Goal: Navigation & Orientation: Find specific page/section

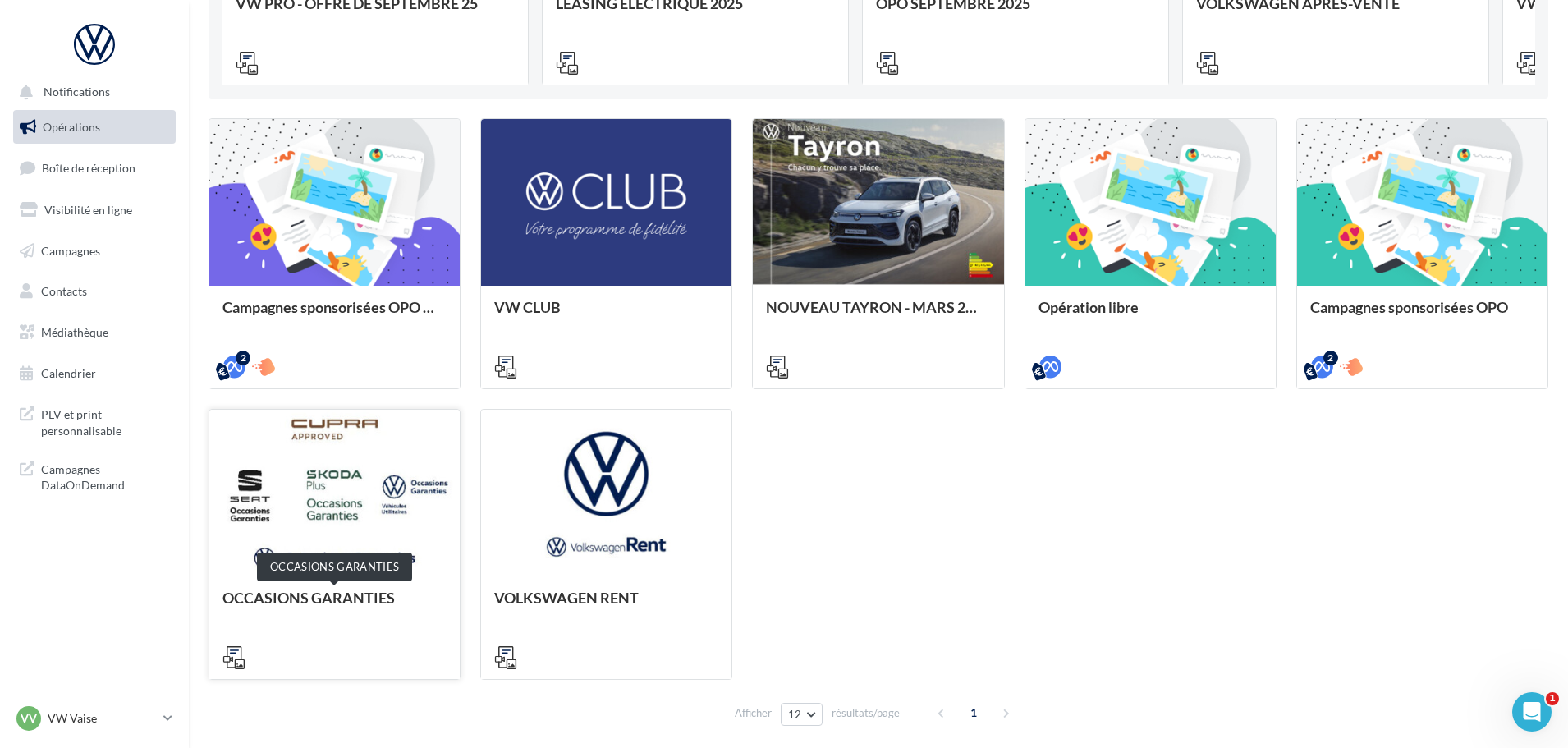
scroll to position [479, 0]
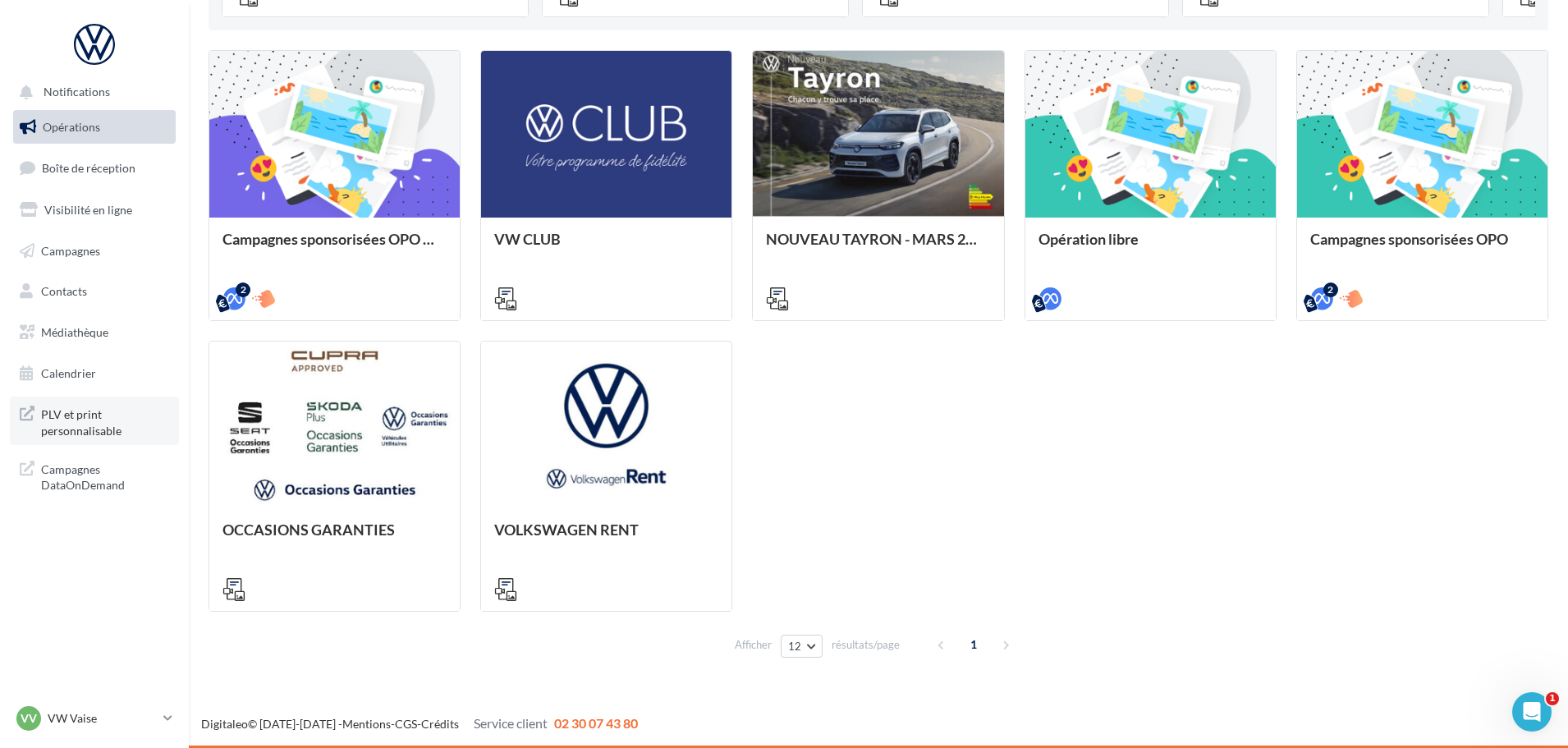
click at [109, 410] on span "PLV et print personnalisable" at bounding box center [104, 421] width 128 height 35
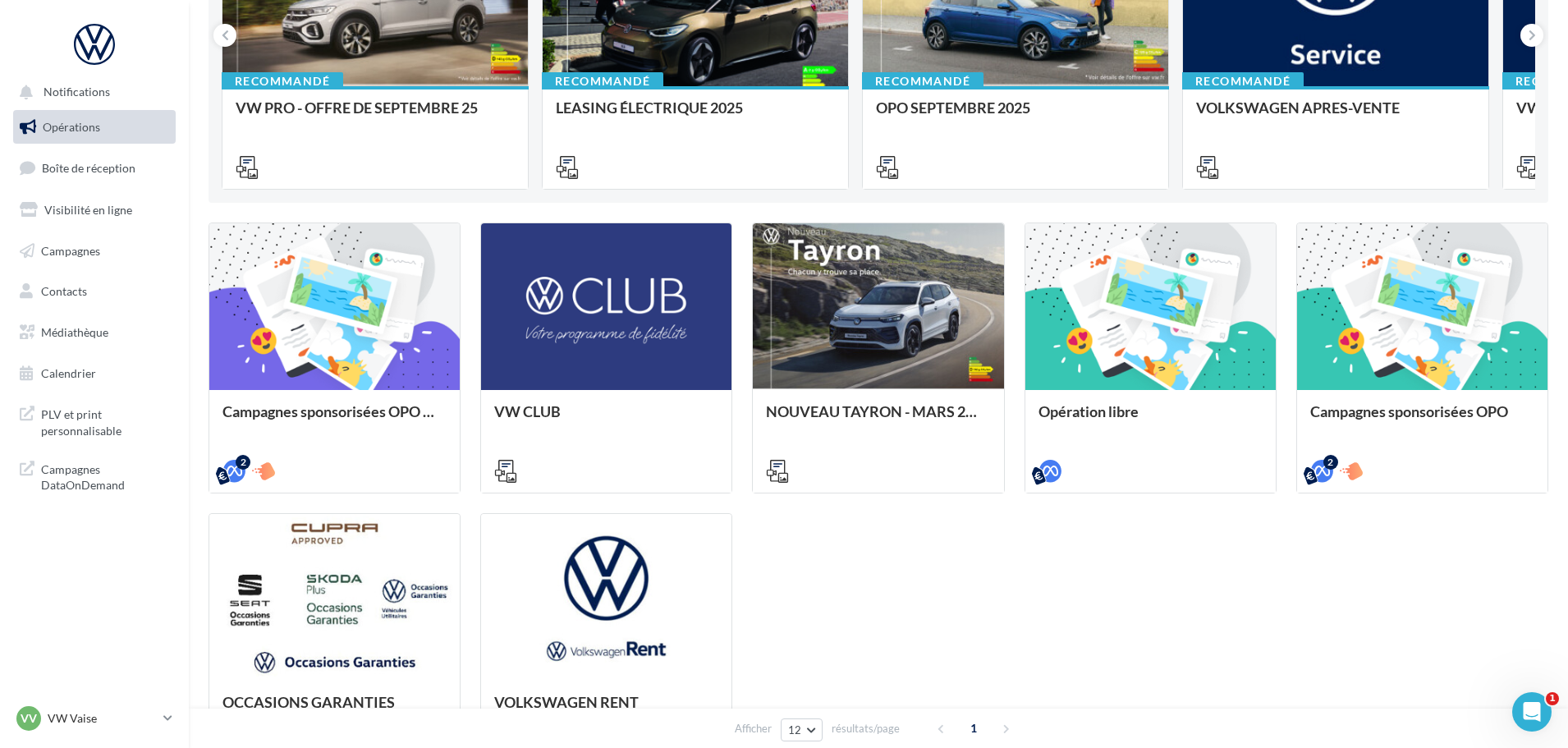
scroll to position [69, 0]
